Goal: Information Seeking & Learning: Learn about a topic

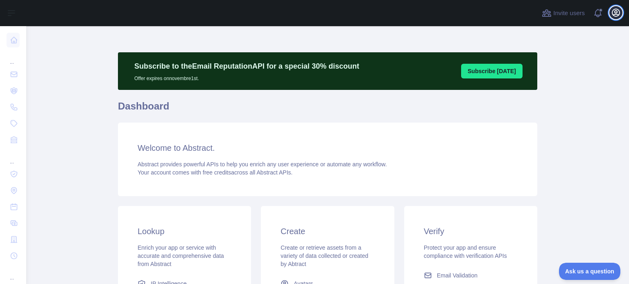
click at [615, 13] on icon "button" at bounding box center [615, 12] width 7 height 7
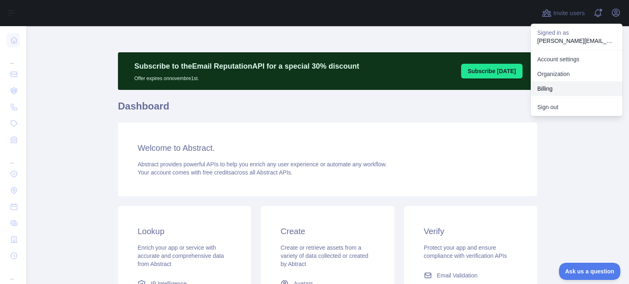
click at [551, 90] on button "Billing" at bounding box center [576, 88] width 92 height 15
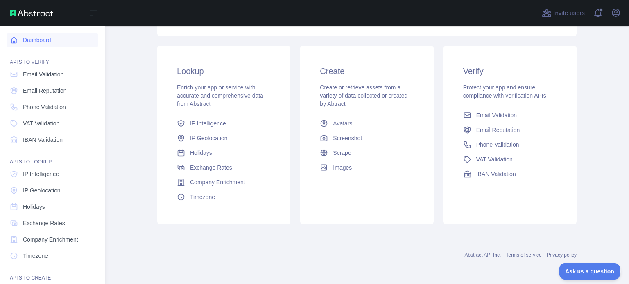
click at [40, 39] on link "Dashboard" at bounding box center [53, 40] width 92 height 15
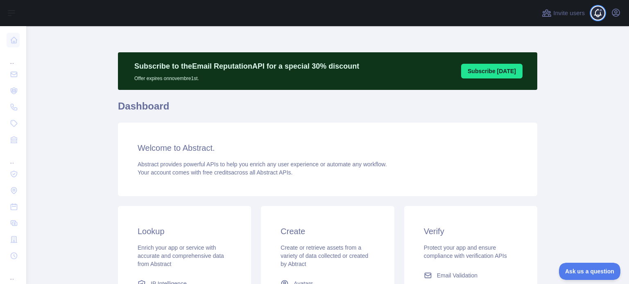
click at [599, 14] on span at bounding box center [601, 13] width 16 height 26
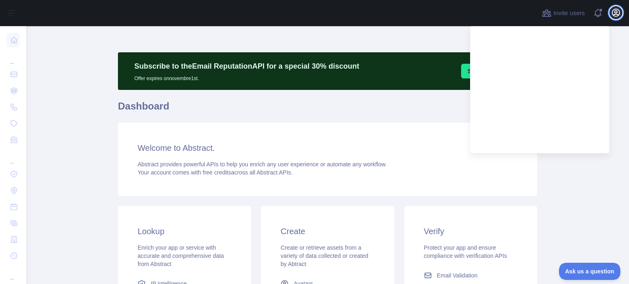
click at [614, 14] on icon "button" at bounding box center [615, 12] width 7 height 7
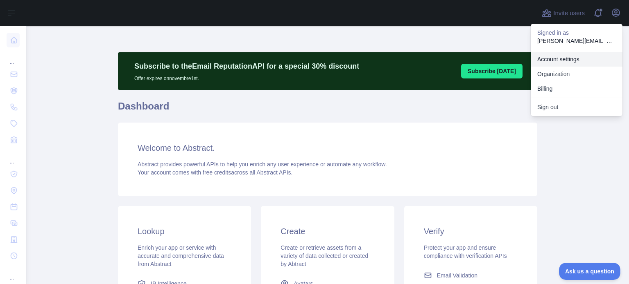
click at [563, 58] on link "Account settings" at bounding box center [576, 59] width 92 height 15
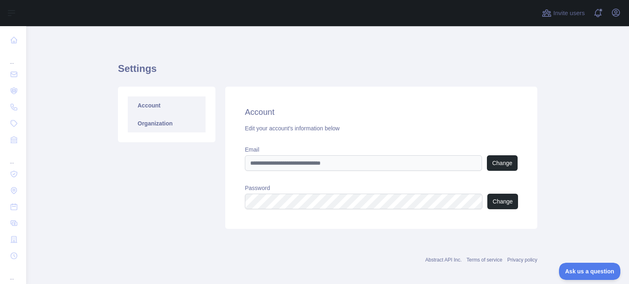
click at [143, 127] on link "Organization" at bounding box center [167, 124] width 78 height 18
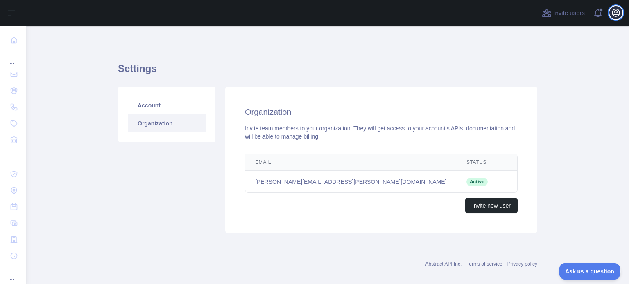
click at [614, 13] on icon "button" at bounding box center [616, 13] width 10 height 10
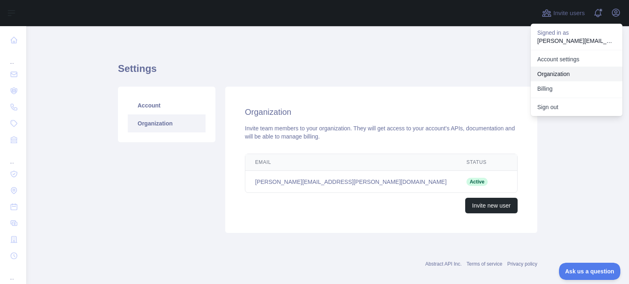
click at [558, 72] on link "Organization" at bounding box center [576, 74] width 92 height 15
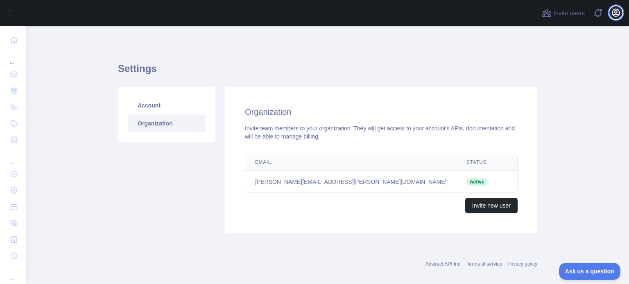
click at [615, 14] on icon "button" at bounding box center [616, 13] width 10 height 10
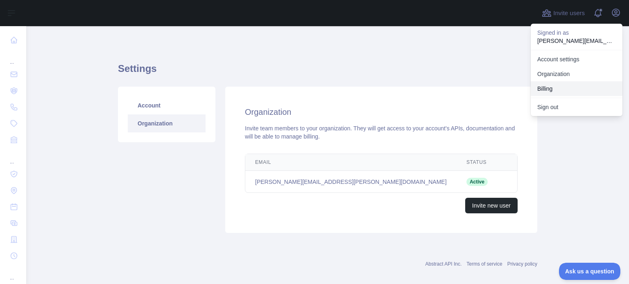
click at [550, 91] on button "Billing" at bounding box center [576, 88] width 92 height 15
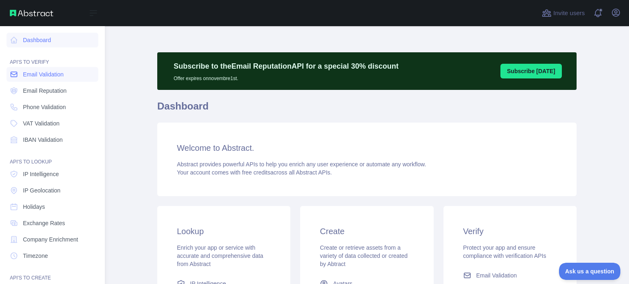
click at [51, 73] on span "Email Validation" at bounding box center [43, 74] width 41 height 8
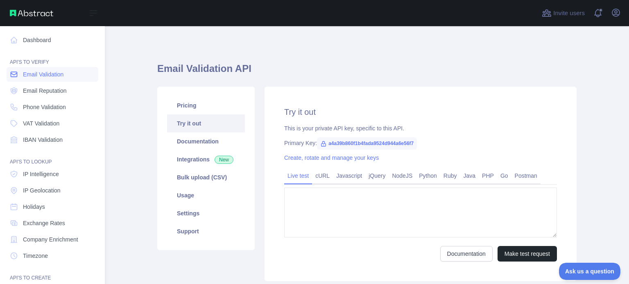
type textarea "**********"
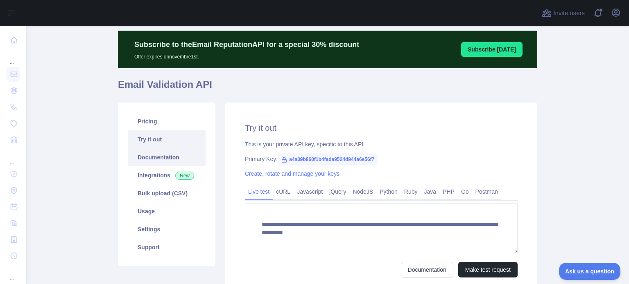
scroll to position [41, 0]
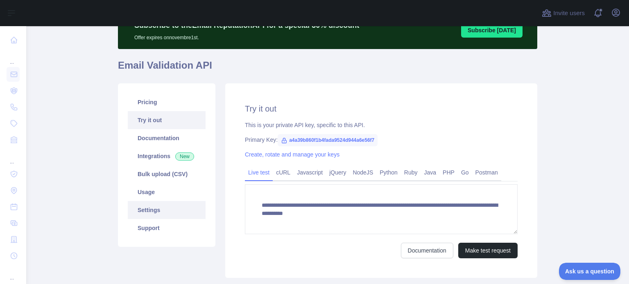
click at [139, 208] on link "Settings" at bounding box center [167, 210] width 78 height 18
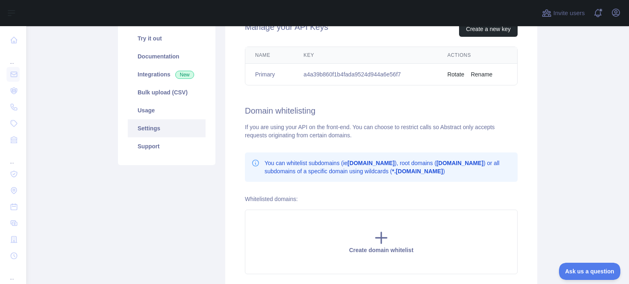
scroll to position [123, 0]
click at [142, 112] on link "Usage" at bounding box center [167, 110] width 78 height 18
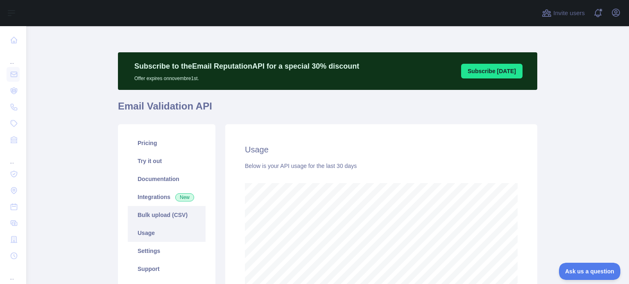
click at [159, 216] on link "Bulk upload (CSV)" at bounding box center [167, 215] width 78 height 18
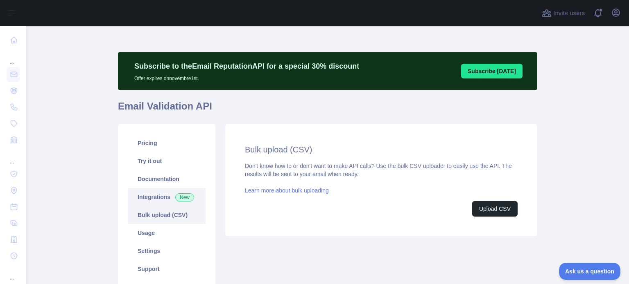
click at [154, 196] on link "Integrations New" at bounding box center [167, 197] width 78 height 18
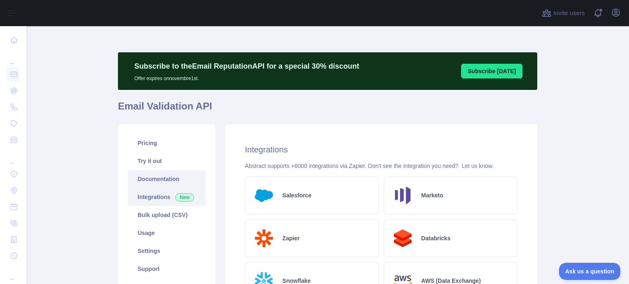
click at [154, 181] on link "Documentation" at bounding box center [167, 179] width 78 height 18
click at [153, 144] on link "Pricing" at bounding box center [167, 143] width 78 height 18
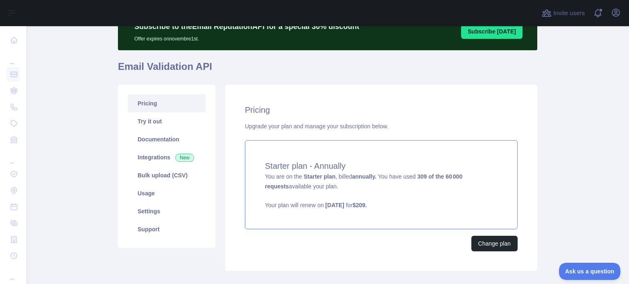
scroll to position [41, 0]
